Goal: Check status: Check status

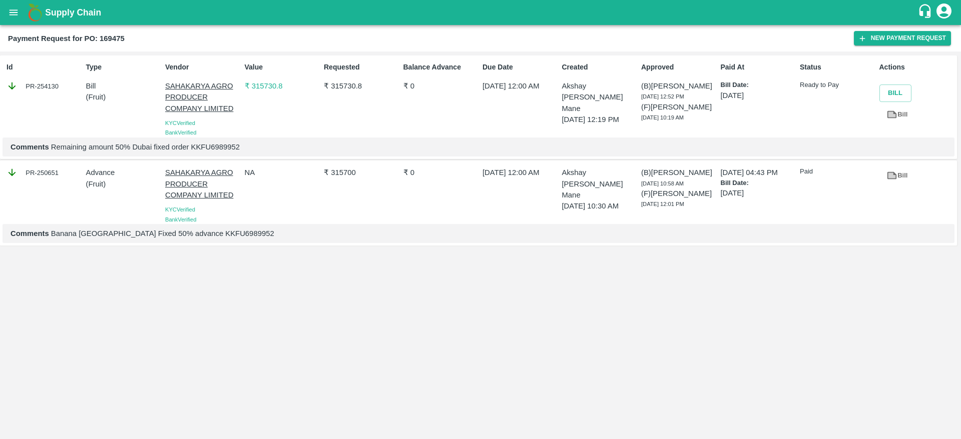
click at [109, 35] on b "Payment Request for PO: 169475" at bounding box center [66, 39] width 117 height 8
copy b "169475"
click at [109, 35] on b "Payment Request for PO: 169475" at bounding box center [66, 39] width 117 height 8
copy b "169475"
click at [43, 85] on div "PR-254130" at bounding box center [44, 86] width 75 height 11
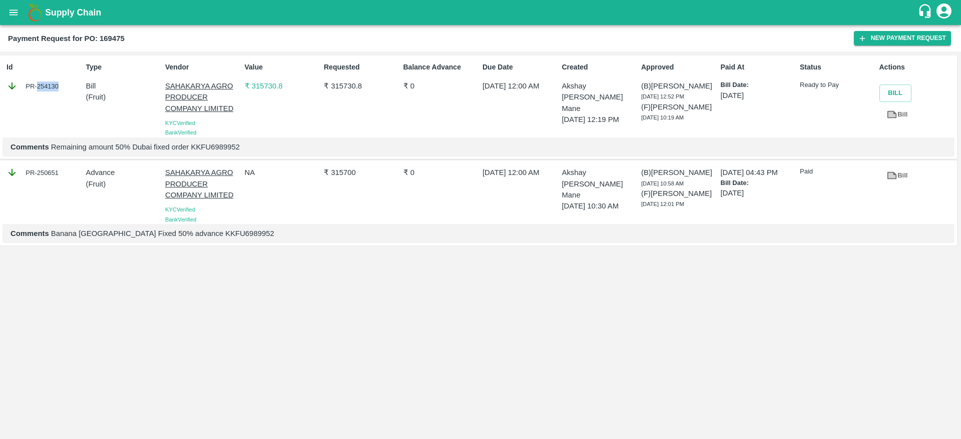
click at [43, 85] on div "PR-254130" at bounding box center [44, 86] width 75 height 11
copy div "254130"
click at [52, 174] on div "PR-250651" at bounding box center [44, 172] width 75 height 11
copy div "250651"
click at [52, 174] on div "PR-250651" at bounding box center [44, 172] width 75 height 11
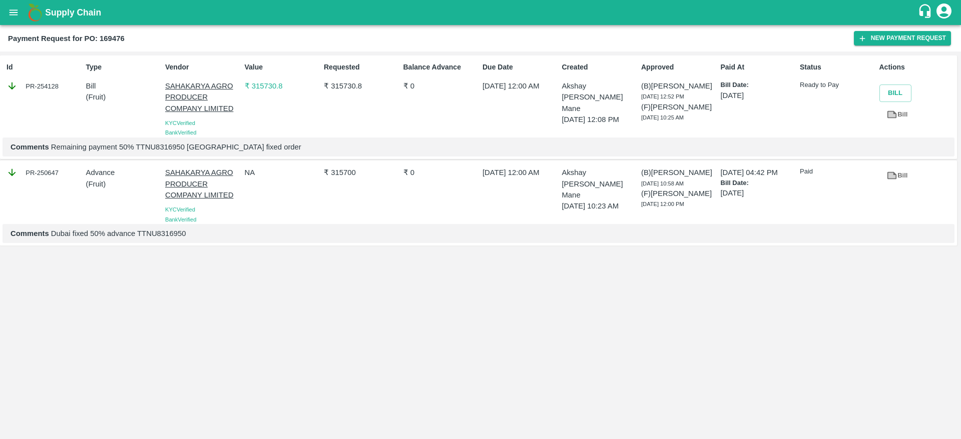
click at [45, 168] on div "PR-250647" at bounding box center [44, 172] width 75 height 11
click at [49, 170] on div "PR-250647" at bounding box center [44, 172] width 75 height 11
copy div "250647"
click at [49, 170] on div "PR-250647" at bounding box center [44, 172] width 75 height 11
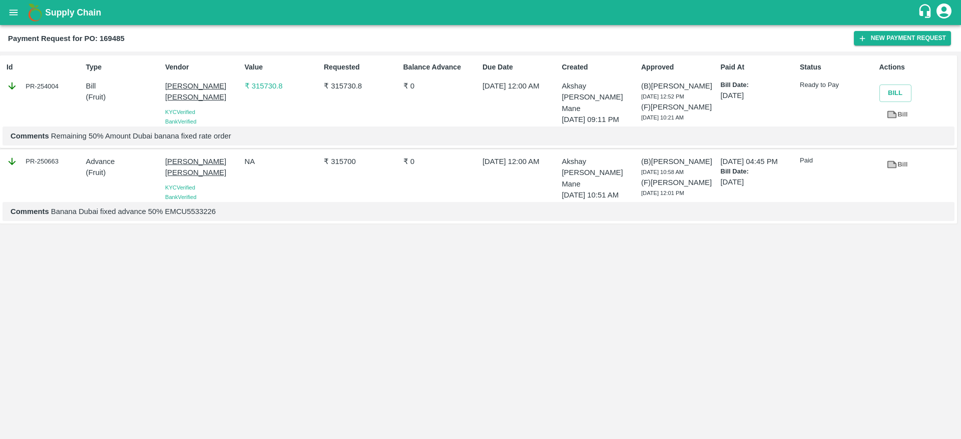
click at [49, 167] on div "PR-250663" at bounding box center [44, 161] width 75 height 11
copy div "250663"
